Goal: Contribute content

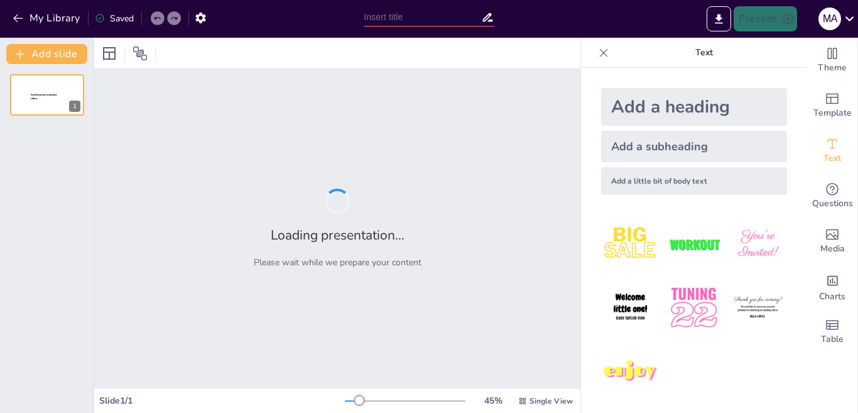
type input "مقارنة بين المعجم المختص والمعجم العام: جدول الفرق"
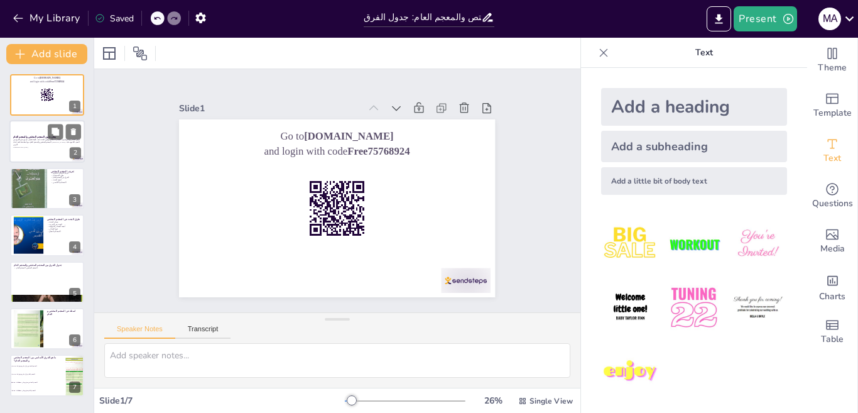
click at [38, 131] on div at bounding box center [46, 142] width 75 height 43
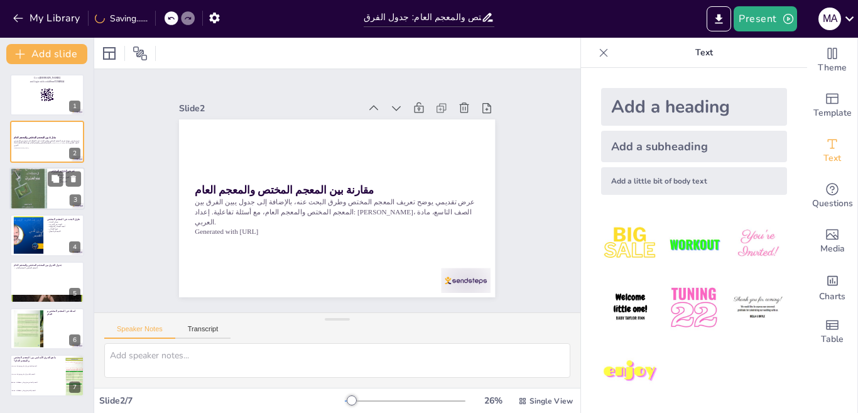
checkbox input "true"
click at [45, 199] on div at bounding box center [28, 188] width 38 height 55
type textarea "loremi dolors am cons adip el seddo eiusmodte، inc utla etdolor magna ali enima…"
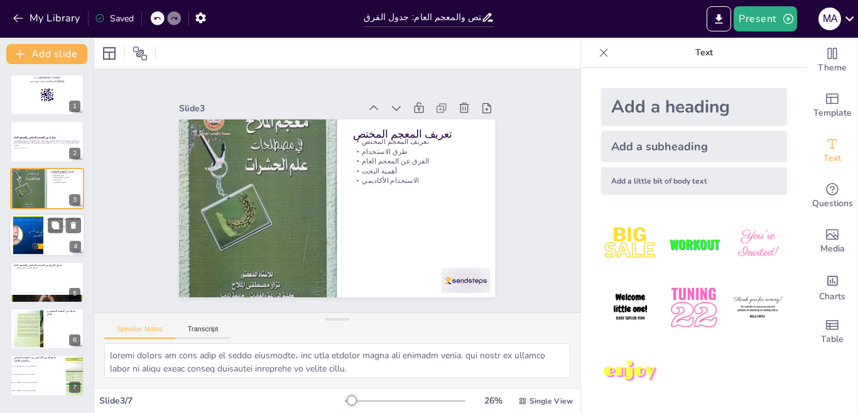
checkbox input "true"
click at [38, 226] on div at bounding box center [28, 235] width 67 height 38
type textarea "المكتبات العامة والجامعية تعد من أفضل المصادر للبحث عن المعاجم المختصة، حيث توف…"
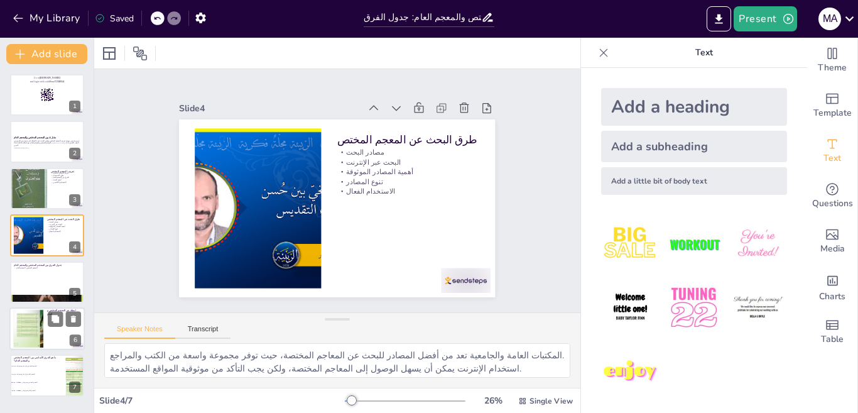
checkbox input "true"
click at [23, 321] on div at bounding box center [29, 329] width 32 height 38
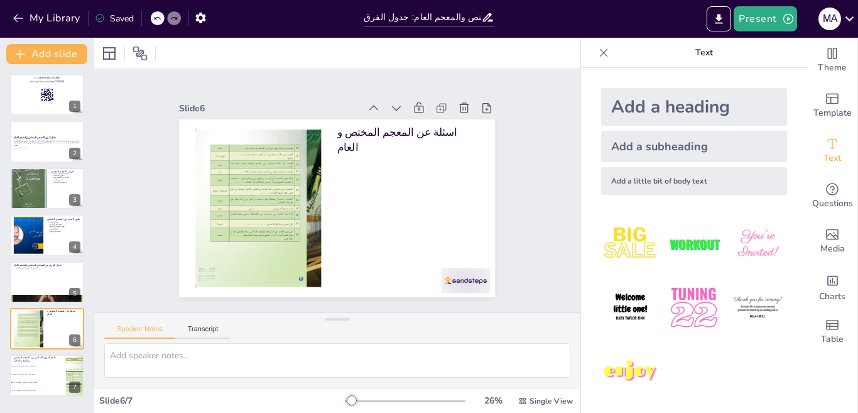
drag, startPoint x: 854, startPoint y: 403, endPoint x: 854, endPoint y: 391, distance: 12.6
click at [854, 391] on div "Theme Template Text Questions Media Charts Table" at bounding box center [832, 225] width 51 height 375
checkbox input "true"
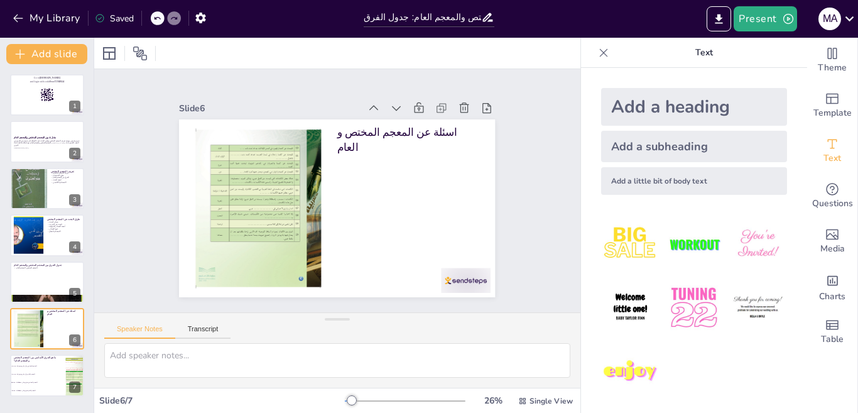
checkbox input "true"
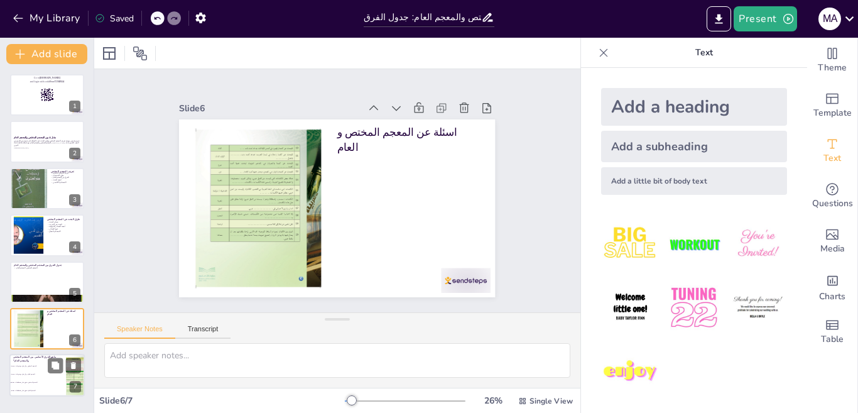
checkbox input "true"
click at [37, 387] on li "المعجم العام يحتوي على مصطلحات دقيقة" at bounding box center [37, 391] width 57 height 8
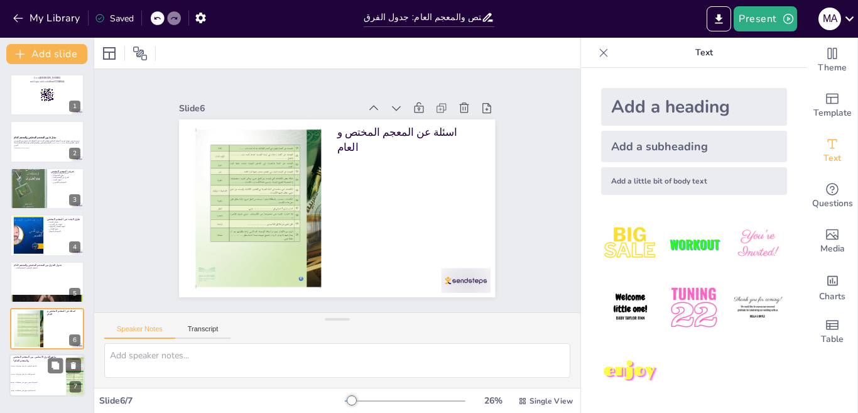
type textarea "الإجابة الصحيحة هي أن المعجم المختص يحتوي على مصطلحات دقيقة، كما تم توضيحه في ش…"
checkbox input "true"
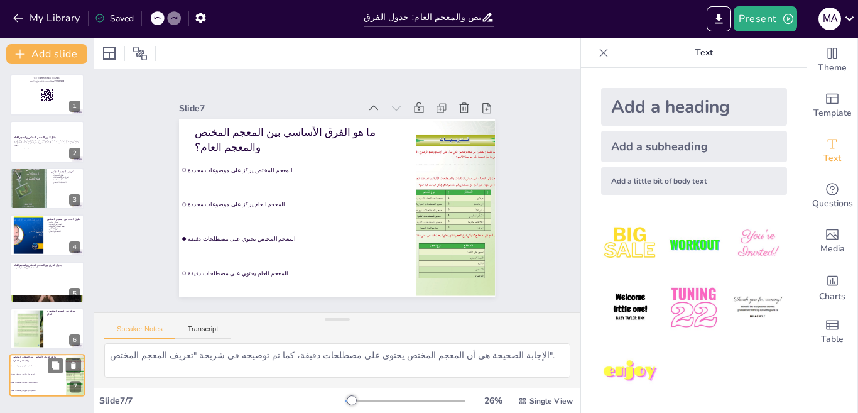
checkbox input "true"
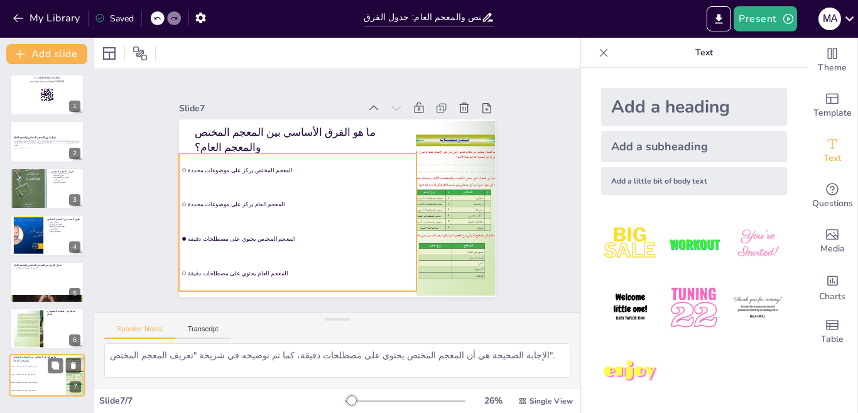
checkbox input "true"
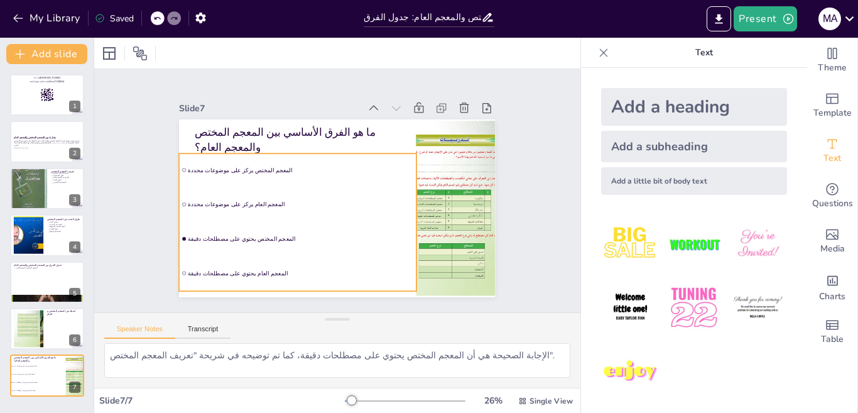
checkbox input "true"
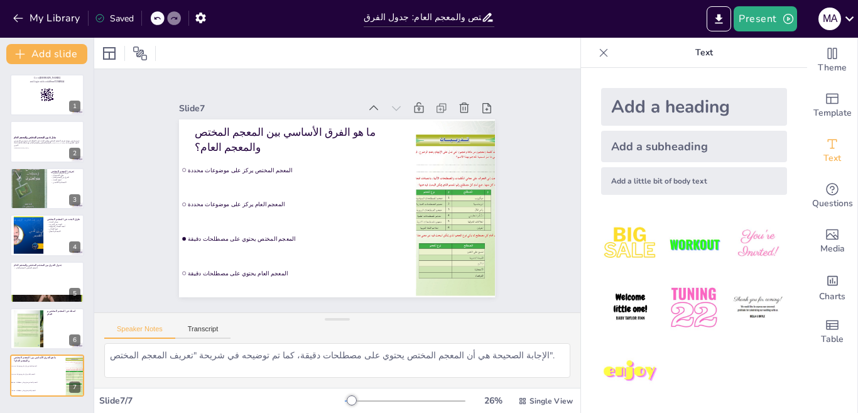
checkbox input "true"
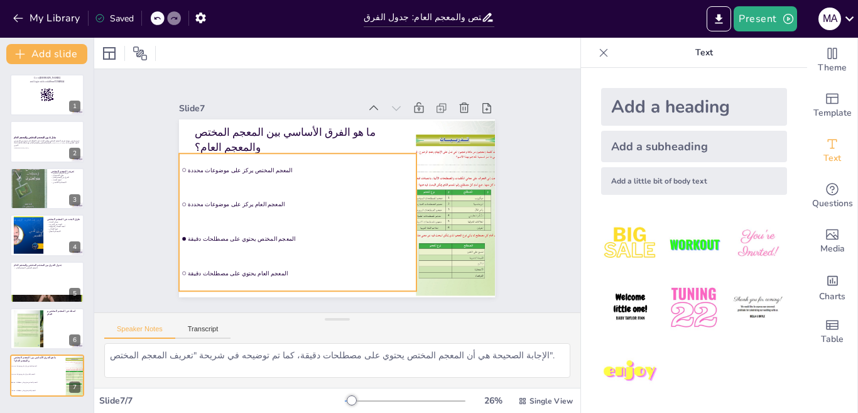
checkbox input "true"
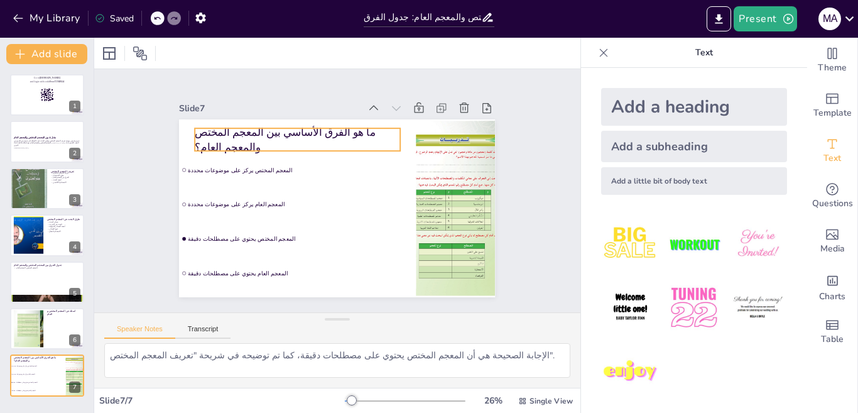
checkbox input "true"
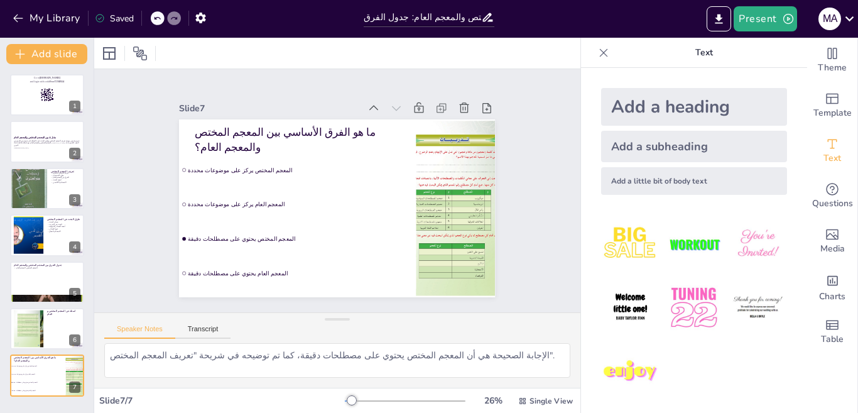
checkbox input "true"
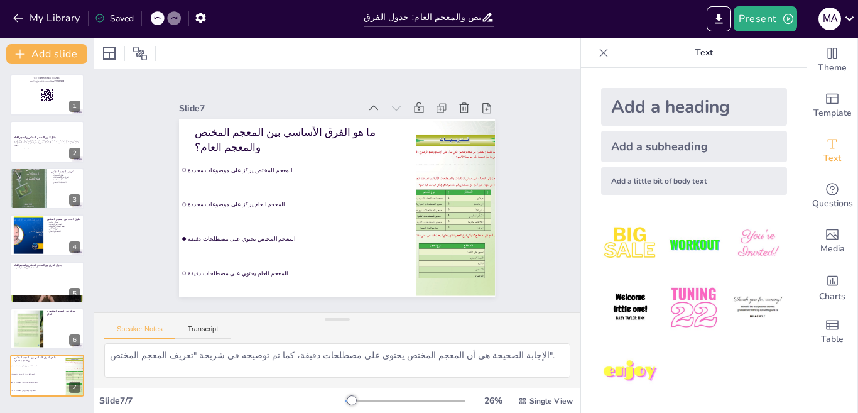
checkbox input "true"
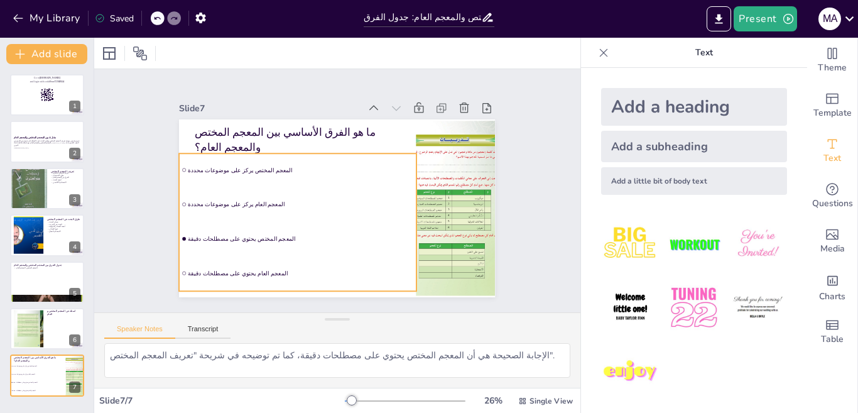
checkbox input "true"
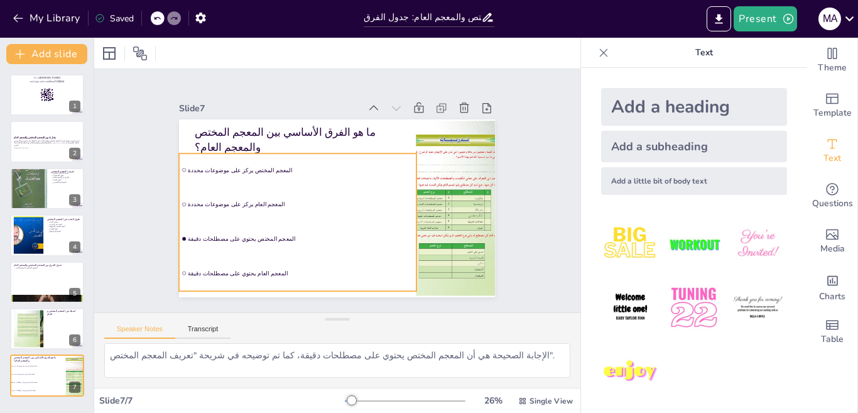
checkbox input "true"
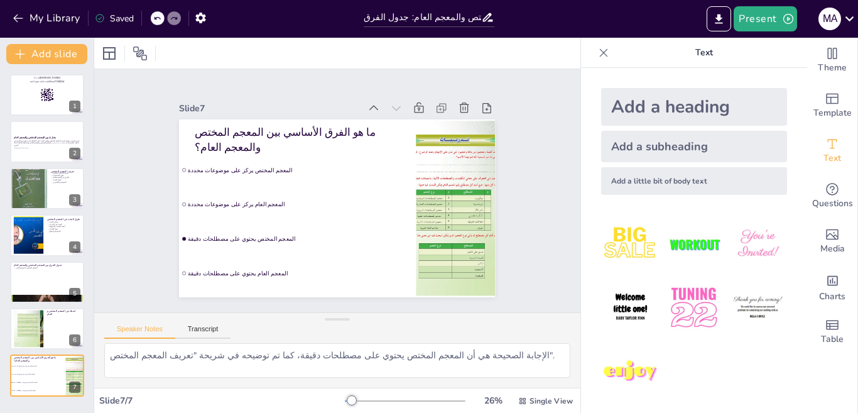
checkbox input "true"
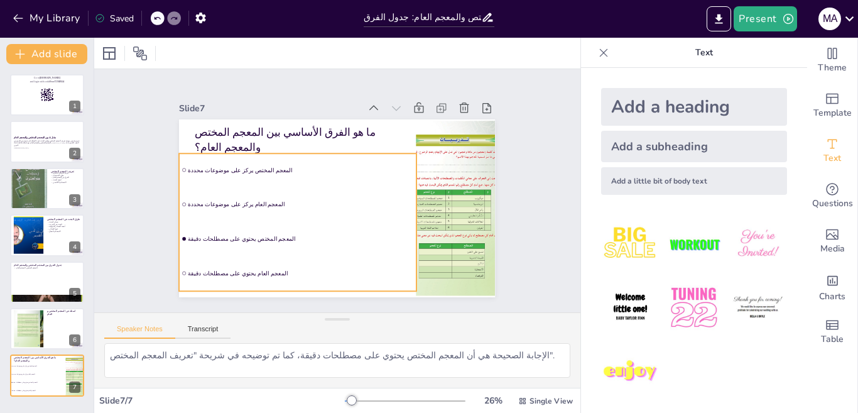
checkbox input "true"
click at [259, 188] on li "المعجم العام يركز على موضوعات محددة" at bounding box center [378, 185] width 239 height 82
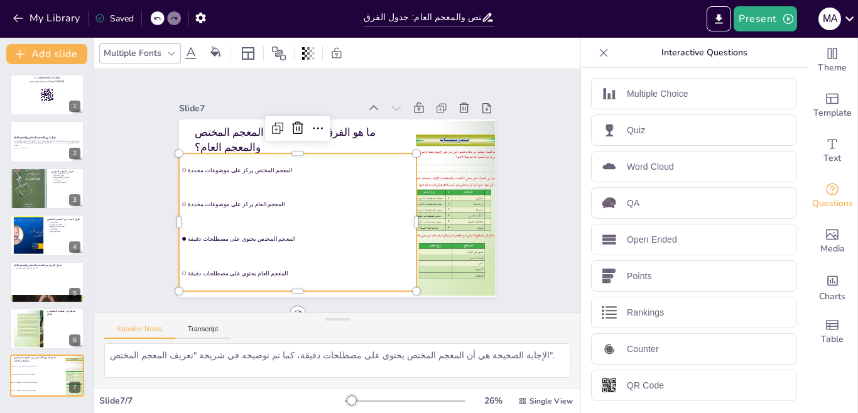
checkbox input "true"
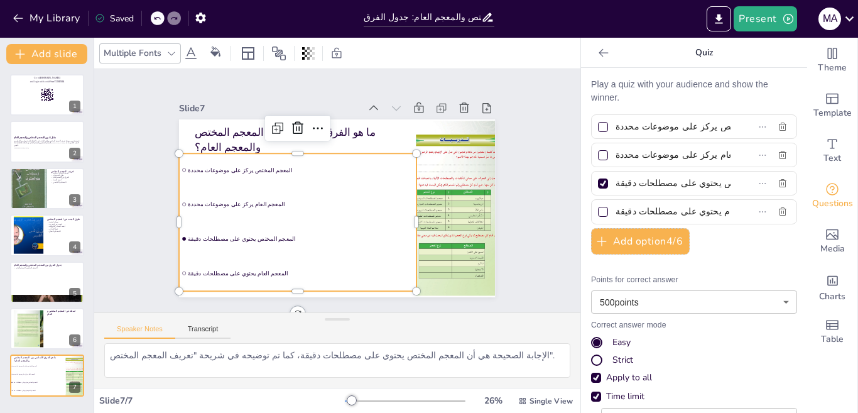
checkbox input "true"
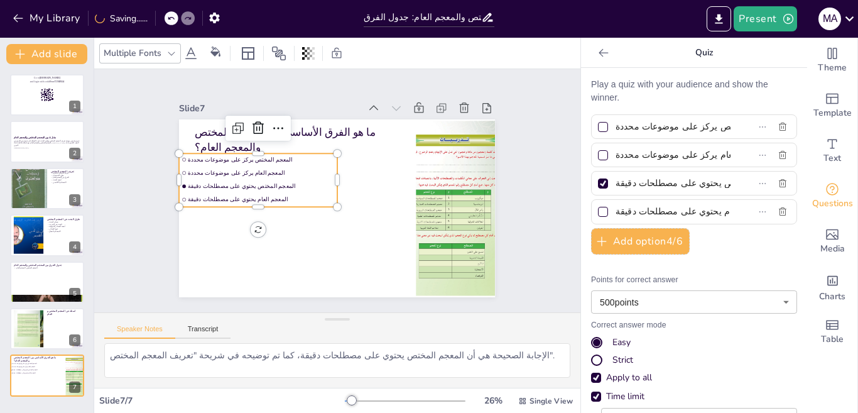
checkbox input "true"
click at [106, 205] on div "Slide 1 Go to [DOMAIN_NAME] and login with code Free75768924 Slide 2 مقارنة بين…" at bounding box center [337, 191] width 543 height 420
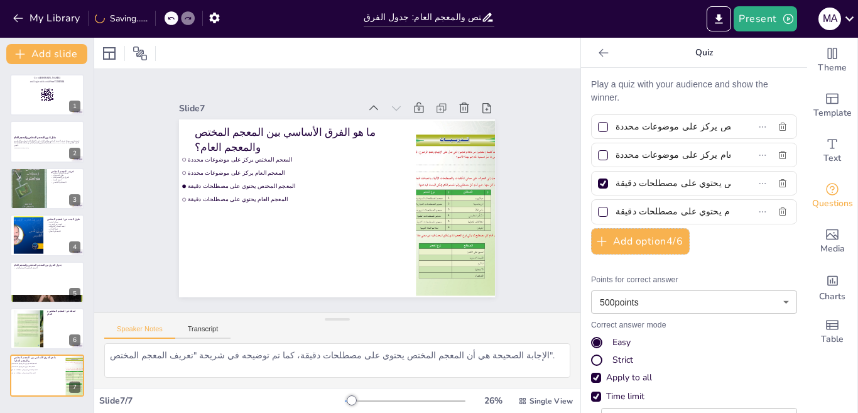
checkbox input "true"
click at [426, 210] on div at bounding box center [450, 232] width 182 height 205
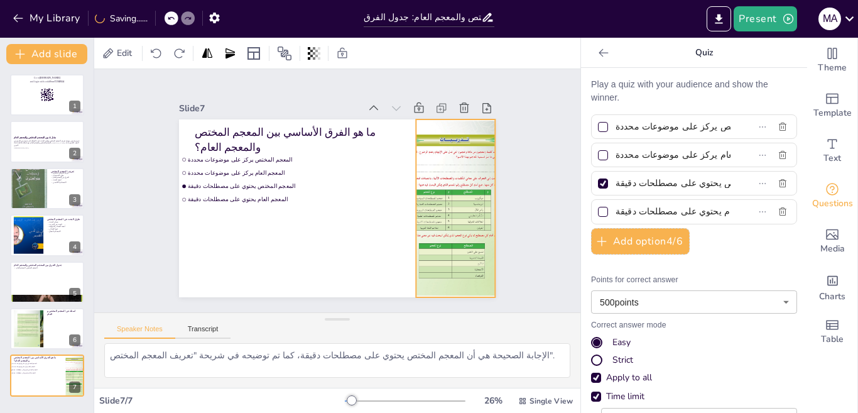
checkbox input "true"
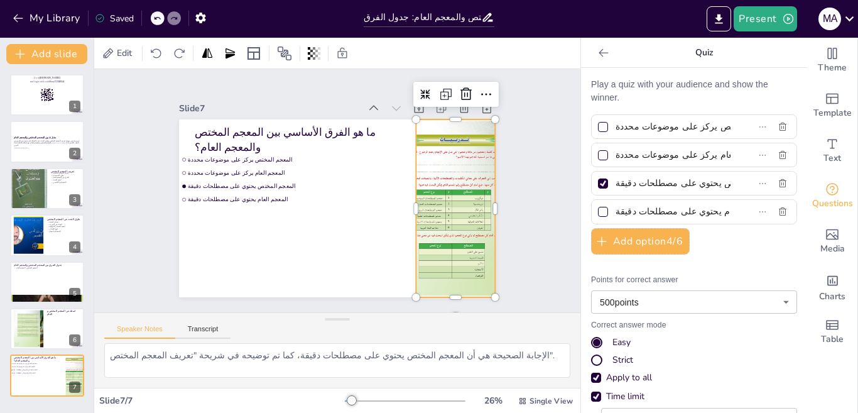
checkbox input "true"
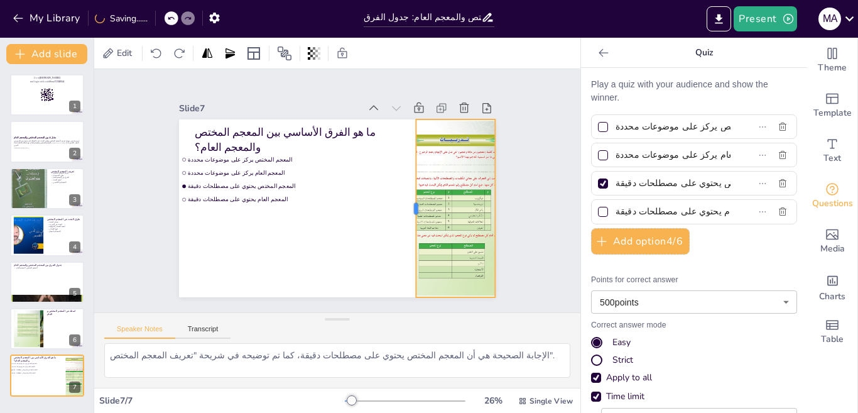
checkbox input "true"
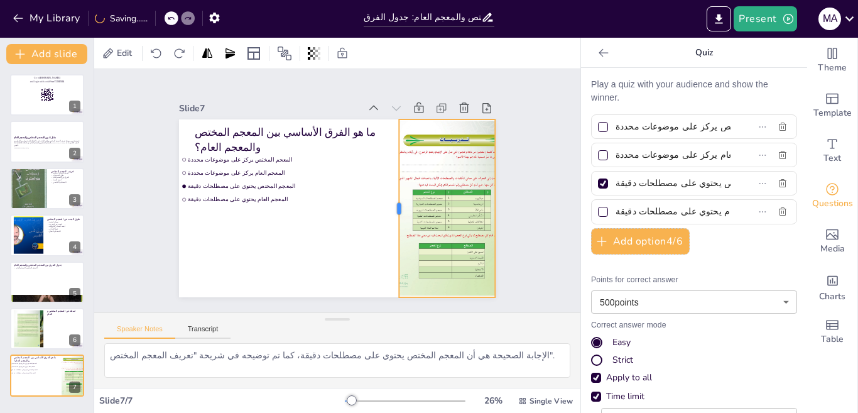
checkbox input "true"
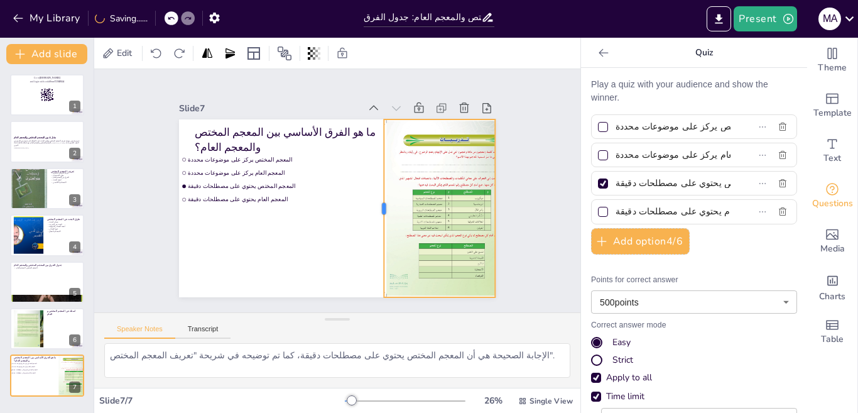
drag, startPoint x: 405, startPoint y: 204, endPoint x: 373, endPoint y: 208, distance: 32.3
click at [373, 208] on div at bounding box center [312, 228] width 176 height 46
checkbox input "true"
click at [153, 190] on div "Slide 1 Go to [DOMAIN_NAME] and login with code Free75768924 Slide 2 مقارنة بين…" at bounding box center [337, 191] width 440 height 352
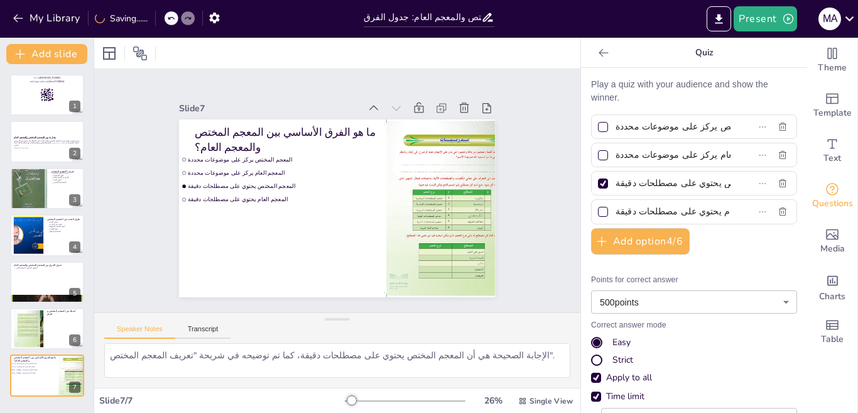
checkbox input "true"
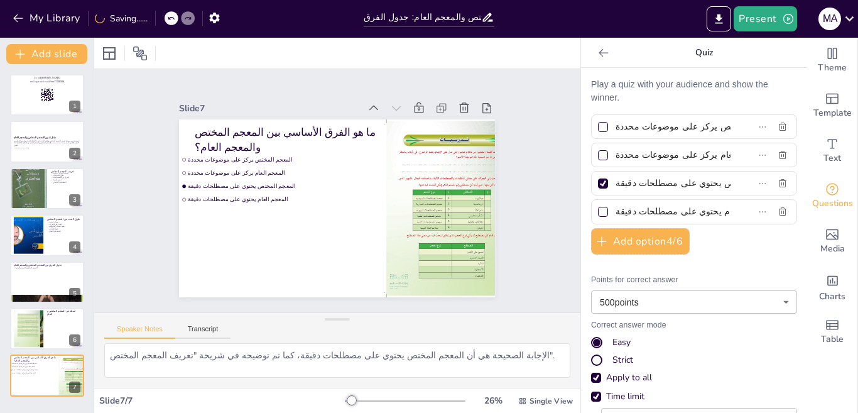
checkbox input "true"
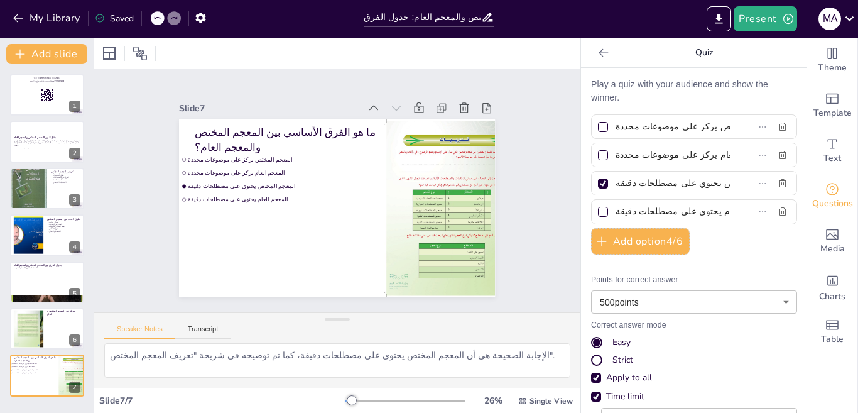
checkbox input "true"
